Goal: Task Accomplishment & Management: Complete application form

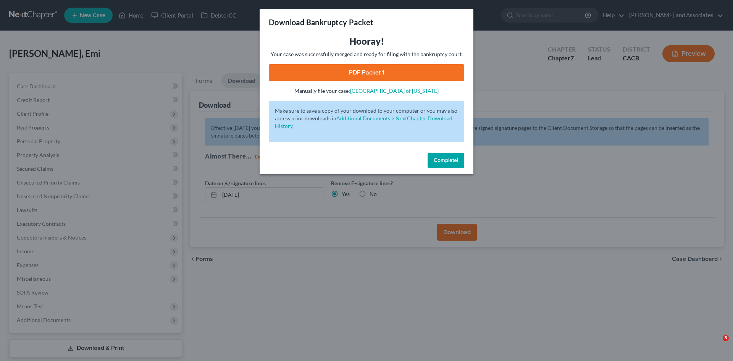
click at [449, 157] on span "Complete!" at bounding box center [445, 160] width 24 height 6
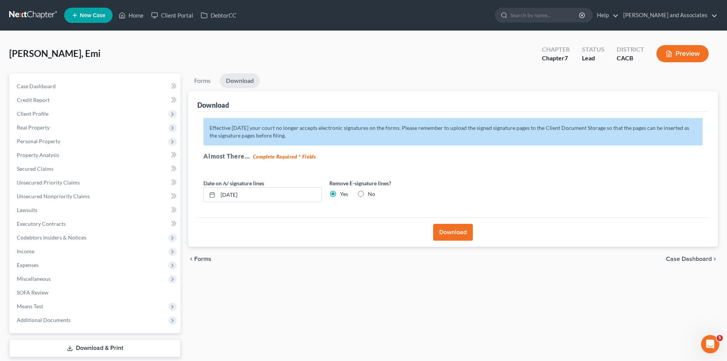
click at [18, 11] on link at bounding box center [33, 15] width 49 height 14
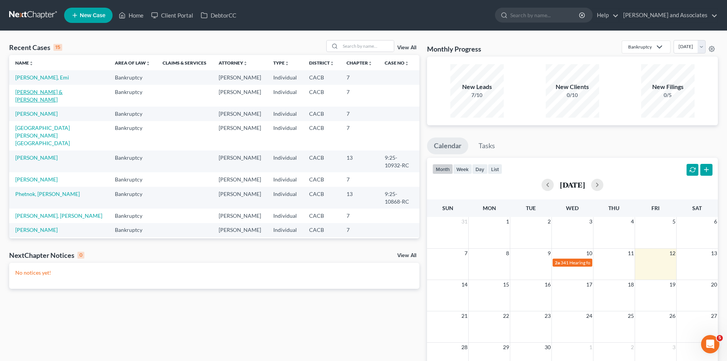
click at [63, 93] on link "[PERSON_NAME] & [PERSON_NAME]" at bounding box center [38, 96] width 47 height 14
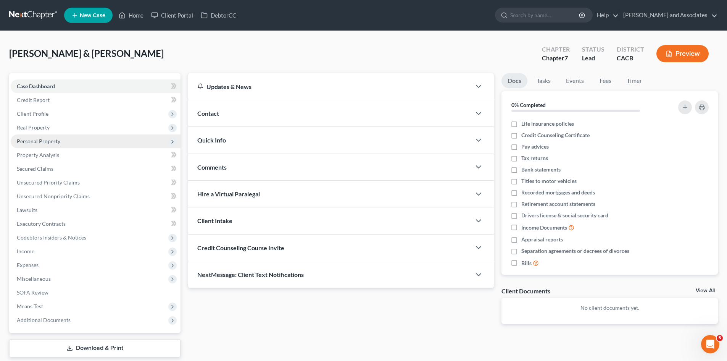
click at [63, 139] on span "Personal Property" at bounding box center [96, 141] width 170 height 14
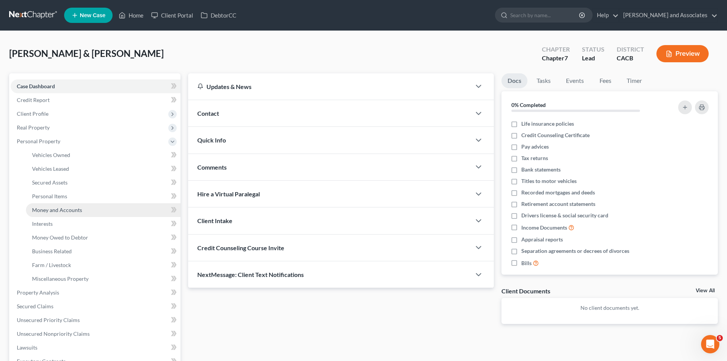
click at [92, 211] on link "Money and Accounts" at bounding box center [103, 210] width 155 height 14
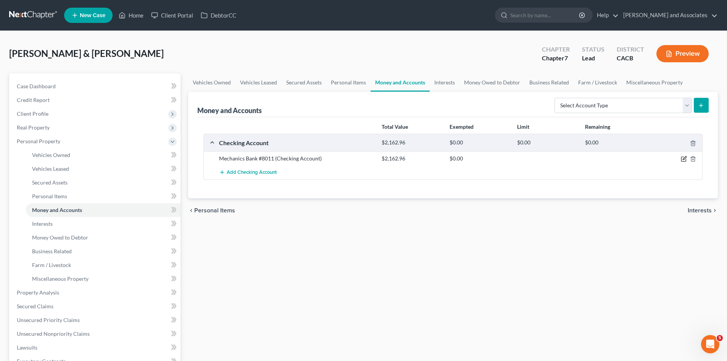
click at [686, 158] on icon "button" at bounding box center [684, 159] width 6 height 6
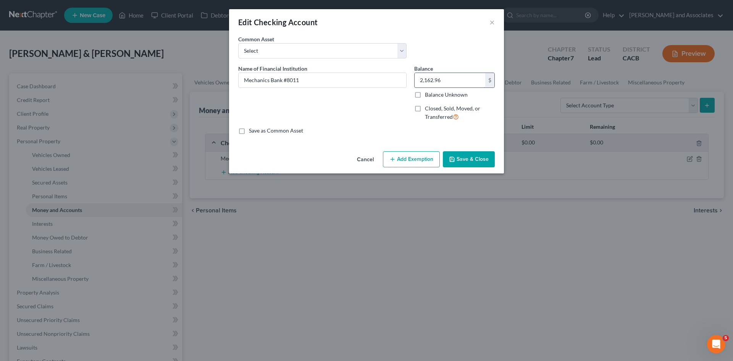
click at [458, 83] on input "2,162.96" at bounding box center [449, 80] width 71 height 14
type input "831.55"
click at [480, 158] on button "Save & Close" at bounding box center [469, 159] width 52 height 16
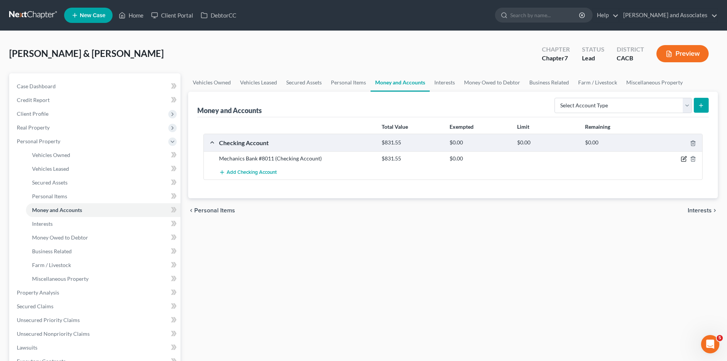
click at [685, 158] on icon "button" at bounding box center [684, 157] width 3 height 3
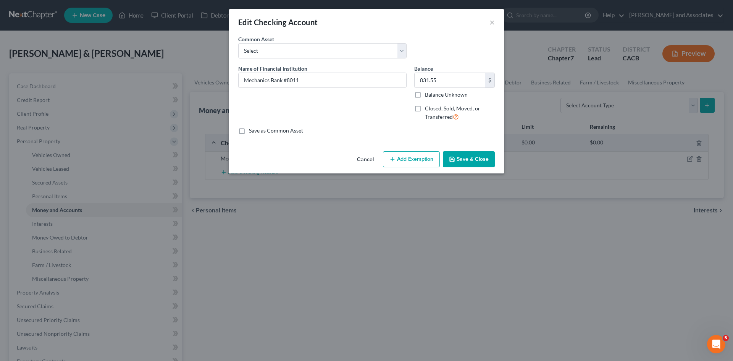
click at [411, 156] on button "Add Exemption" at bounding box center [411, 159] width 57 height 16
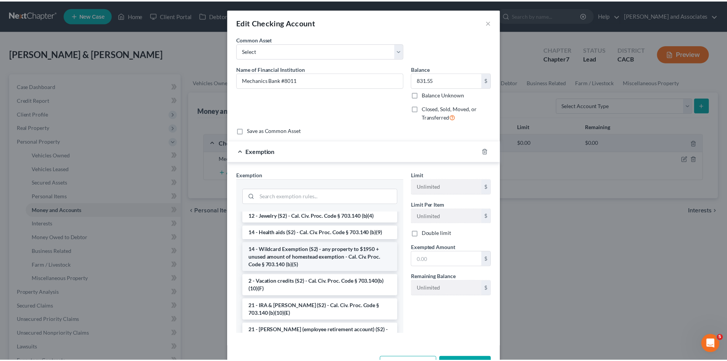
scroll to position [127, 0]
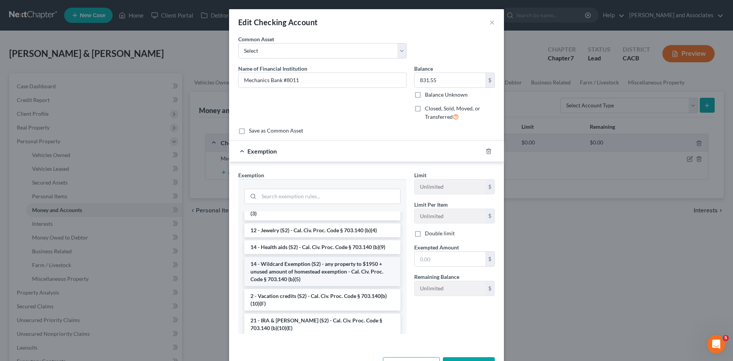
click at [289, 272] on li "14 - Wildcard Exemption (S2) - any property to $1950 + unused amount of homeste…" at bounding box center [322, 271] width 156 height 29
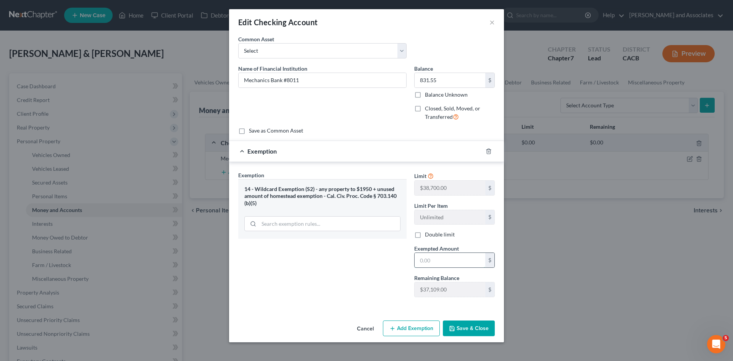
click at [467, 262] on input "text" at bounding box center [449, 260] width 71 height 14
type input "831.55"
click at [472, 322] on button "Save & Close" at bounding box center [469, 328] width 52 height 16
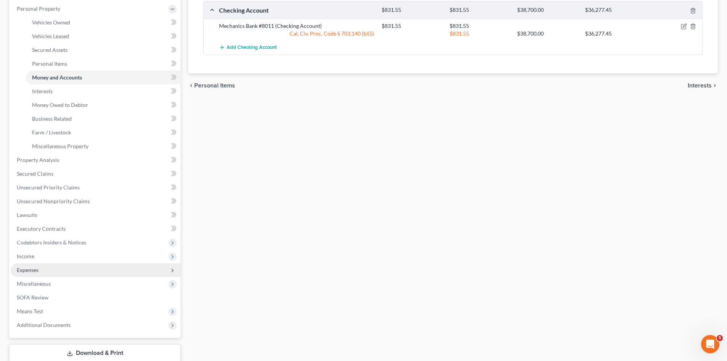
scroll to position [163, 0]
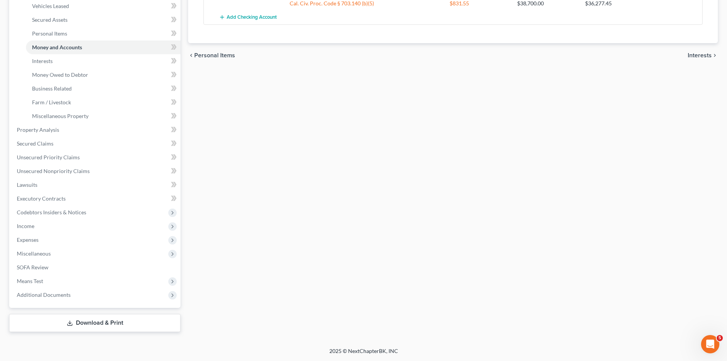
click at [101, 325] on link "Download & Print" at bounding box center [94, 323] width 171 height 18
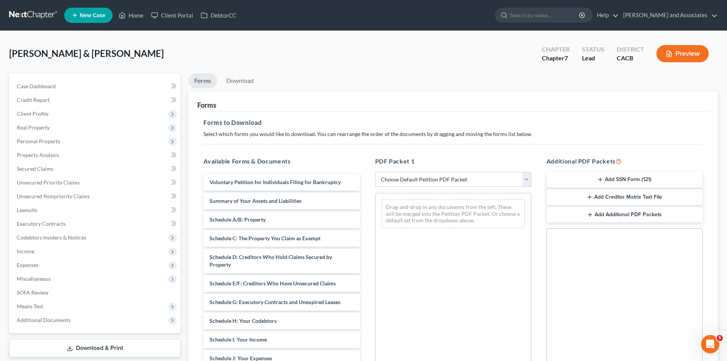
click at [419, 182] on select "Choose Default Petition PDF Packet Complete Bankruptcy Petition (all forms and …" at bounding box center [453, 179] width 156 height 15
select select "7"
click at [375, 172] on select "Choose Default Petition PDF Packet Complete Bankruptcy Petition (all forms and …" at bounding box center [453, 179] width 156 height 15
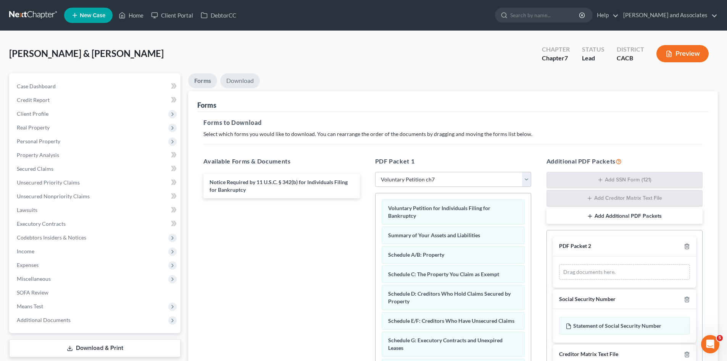
click at [250, 85] on link "Download" at bounding box center [240, 80] width 40 height 15
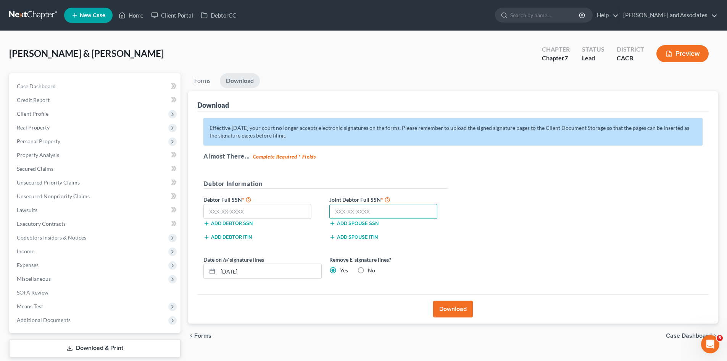
click at [364, 214] on input "text" at bounding box center [383, 211] width 108 height 15
type input "545-33-4709"
click at [248, 214] on input "text" at bounding box center [257, 211] width 108 height 15
type input "602-05-6971"
click at [450, 306] on button "Download" at bounding box center [453, 308] width 40 height 17
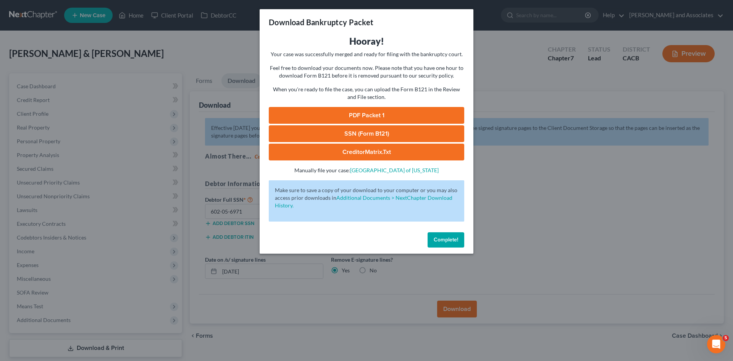
click at [404, 110] on link "PDF Packet 1" at bounding box center [366, 115] width 195 height 17
click at [334, 134] on link "SSN (Form B121)" at bounding box center [366, 133] width 195 height 17
click at [437, 238] on span "Complete!" at bounding box center [445, 239] width 24 height 6
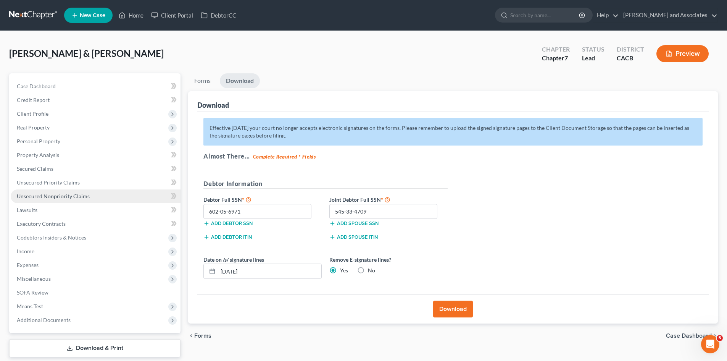
click at [78, 192] on link "Unsecured Nonpriority Claims" at bounding box center [96, 196] width 170 height 14
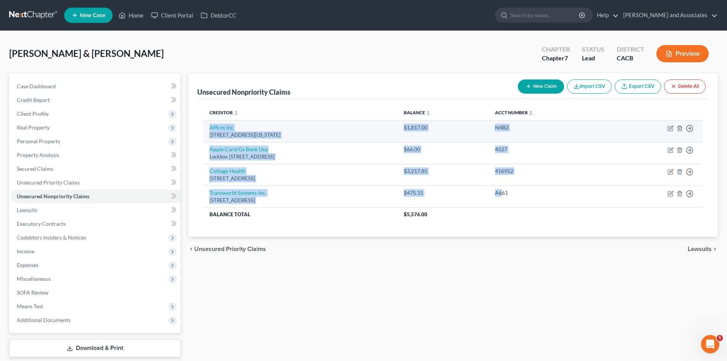
drag, startPoint x: 535, startPoint y: 198, endPoint x: 207, endPoint y: 131, distance: 334.1
click at [207, 131] on tbody "Affirm Inc 650 California St Fl 12, San Francisco, CA 94108 $1,817.00 N4B2 Move…" at bounding box center [452, 170] width 499 height 101
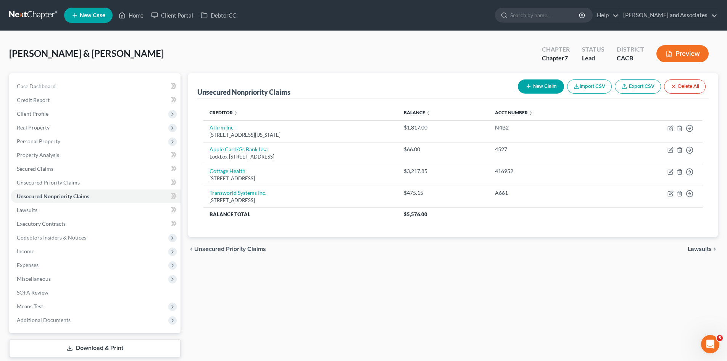
click at [450, 251] on div "chevron_left Unsecured Priority Claims Lawsuits chevron_right" at bounding box center [453, 249] width 530 height 24
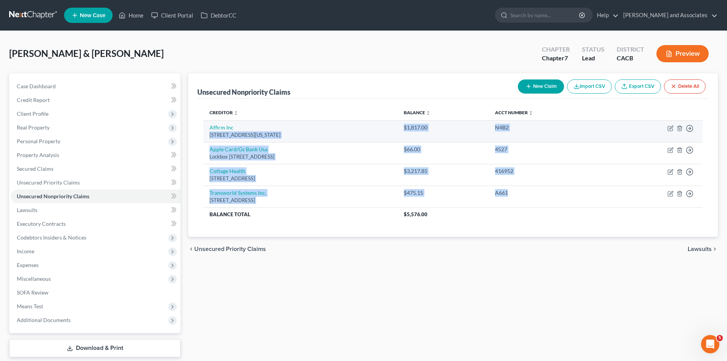
drag, startPoint x: 545, startPoint y: 193, endPoint x: 210, endPoint y: 135, distance: 339.6
click at [210, 135] on tbody "Affirm Inc 650 California St Fl 12, San Francisco, CA 94108 $1,817.00 N4B2 Move…" at bounding box center [452, 170] width 499 height 101
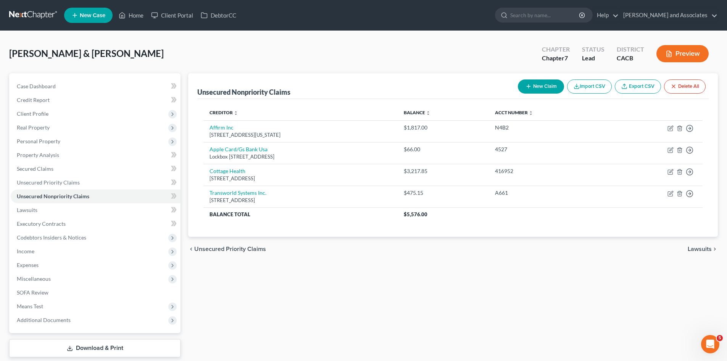
click at [433, 256] on div "chevron_left Unsecured Priority Claims Lawsuits chevron_right" at bounding box center [453, 249] width 530 height 24
